Goal: Communication & Community: Answer question/provide support

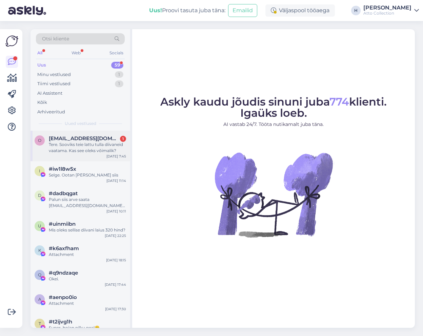
click at [68, 144] on div "Tere. Sooviks teie lattu tulla diivaneid vaatama. Kas see oleks võimalik?" at bounding box center [87, 147] width 77 height 12
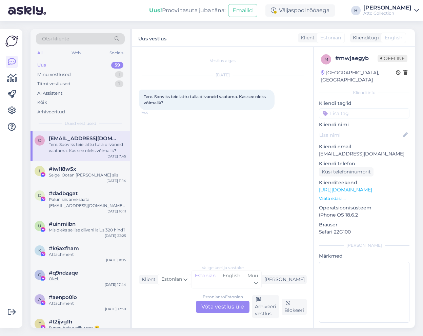
click at [224, 306] on div "Estonian to Estonian Võta vestlus üle" at bounding box center [223, 306] width 54 height 12
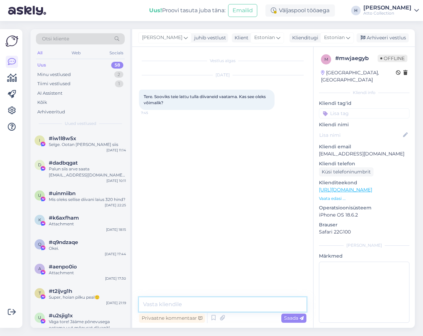
click at [224, 306] on textarea at bounding box center [222, 304] width 167 height 14
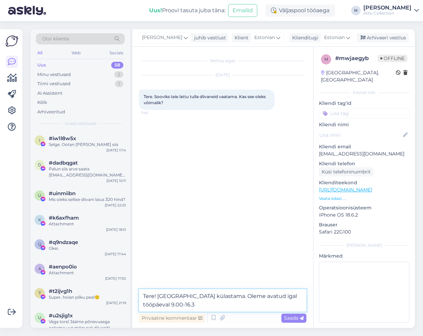
type textarea "Tere! [GEOGRAPHIC_DATA] külastama. Oleme avatud igal tööpäeval 9.00-16.30"
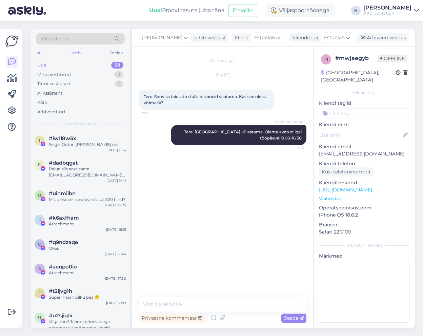
click at [79, 52] on div "Web" at bounding box center [76, 52] width 12 height 9
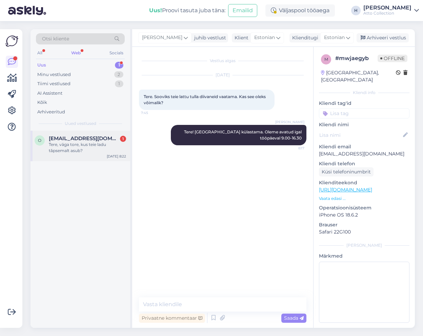
click at [69, 143] on div "Tere, väga tore, kus teie ladu tǎpsemalt asub?" at bounding box center [87, 147] width 77 height 12
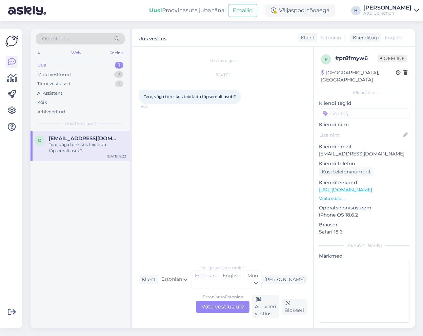
click at [225, 306] on div "Estonian to Estonian Võta vestlus üle" at bounding box center [223, 306] width 54 height 12
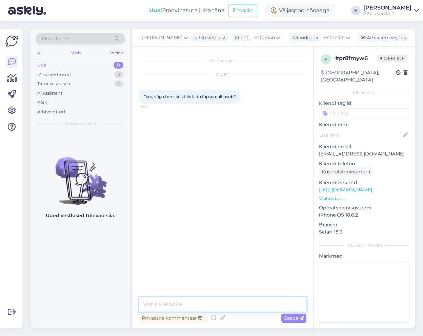
click at [196, 304] on textarea at bounding box center [222, 304] width 167 height 14
paste textarea "[URL][DOMAIN_NAME]"
type textarea "Kose [PERSON_NAME], [GEOGRAPHIC_DATA][PERSON_NAME]: [URL][DOMAIN_NAME]"
